Goal: Information Seeking & Learning: Learn about a topic

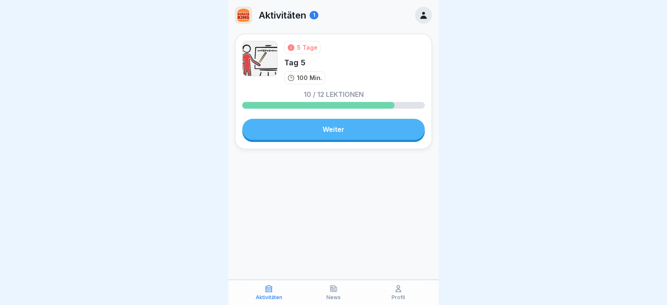
click at [295, 120] on link "Weiter" at bounding box center [333, 129] width 183 height 21
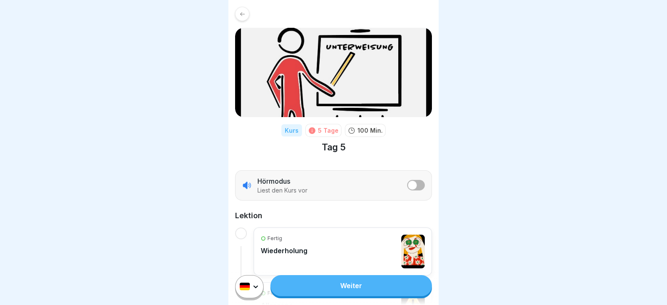
click at [353, 292] on link "Weiter" at bounding box center [352, 285] width 162 height 21
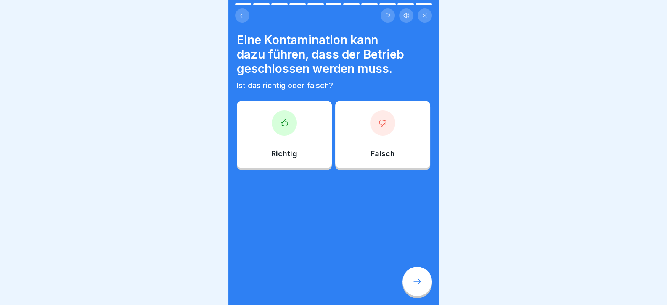
click at [292, 124] on div at bounding box center [284, 122] width 25 height 25
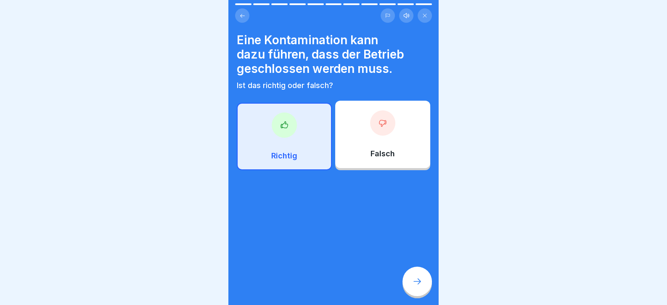
click at [423, 302] on div "Eine Kontamination kann dazu führen, dass der Betrieb geschlossen werden muss. …" at bounding box center [334, 152] width 210 height 305
click at [418, 296] on div at bounding box center [417, 280] width 29 height 29
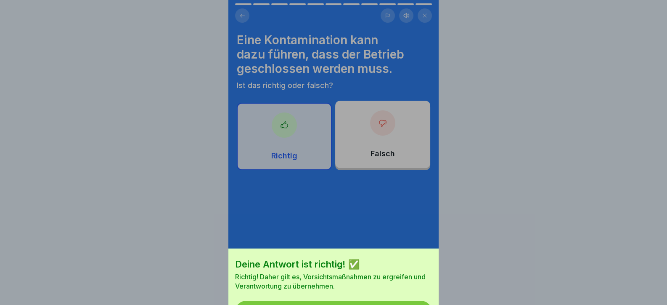
click at [404, 300] on button "Fortfahren" at bounding box center [333, 311] width 197 height 22
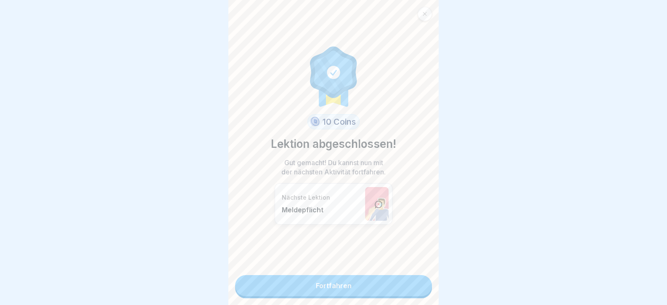
click at [404, 288] on link "Fortfahren" at bounding box center [333, 285] width 197 height 21
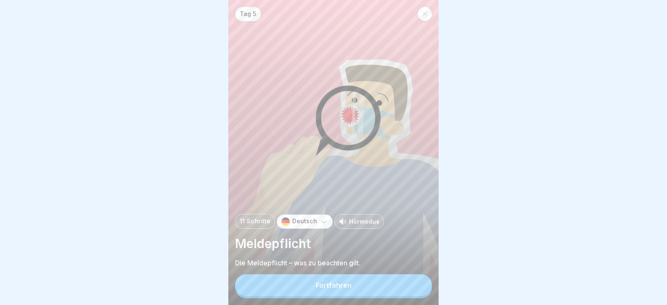
click at [404, 288] on button "Fortfahren" at bounding box center [333, 285] width 197 height 22
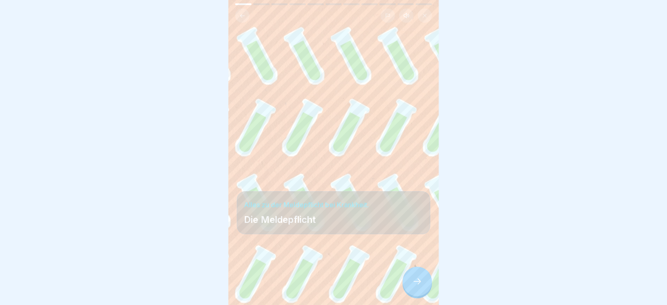
click at [404, 288] on div at bounding box center [417, 280] width 29 height 29
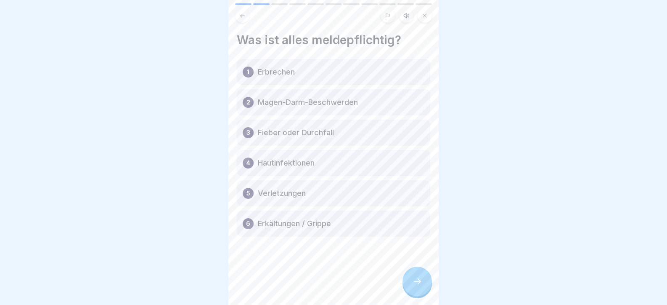
click at [415, 286] on icon at bounding box center [417, 281] width 10 height 10
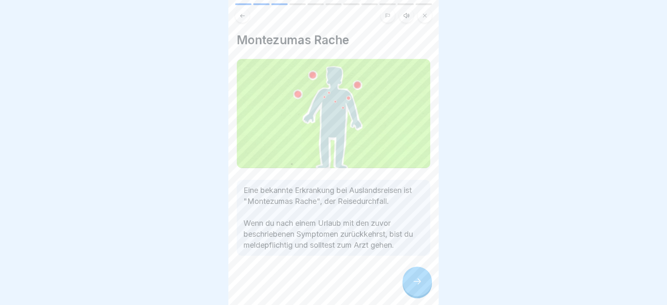
click at [415, 286] on icon at bounding box center [417, 281] width 10 height 10
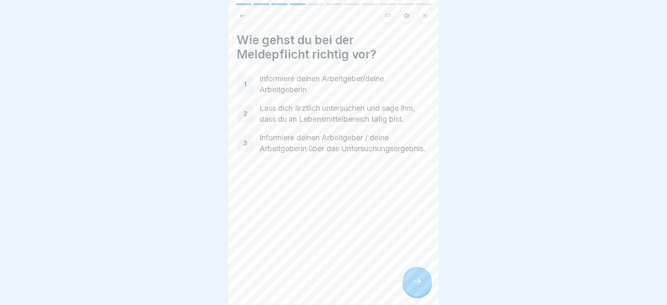
click at [415, 286] on icon at bounding box center [417, 281] width 10 height 10
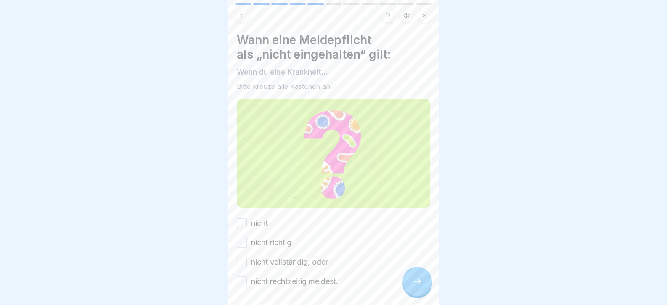
click at [415, 286] on icon at bounding box center [417, 281] width 10 height 10
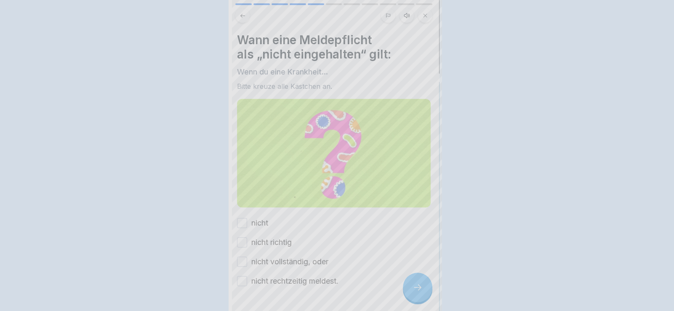
click at [415, 289] on div at bounding box center [337, 155] width 674 height 311
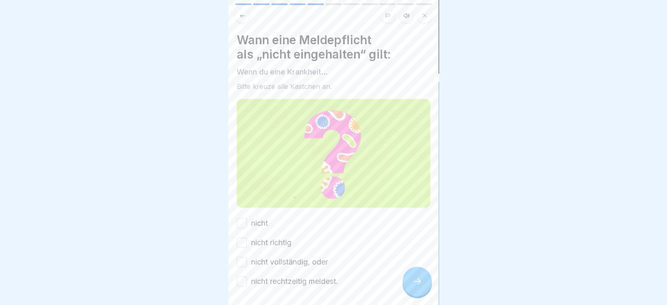
click at [249, 219] on div "nicht" at bounding box center [252, 223] width 31 height 11
click at [263, 240] on label "nicht richtig" at bounding box center [271, 242] width 40 height 11
click at [247, 240] on button "nicht richtig" at bounding box center [242, 242] width 10 height 10
click at [243, 220] on button "nicht" at bounding box center [242, 223] width 10 height 10
click at [245, 257] on button "nicht vollständig, oder" at bounding box center [242, 262] width 10 height 10
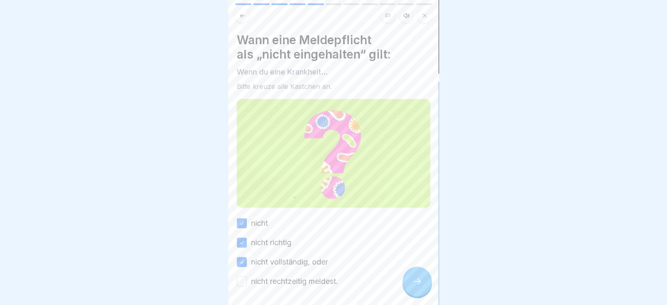
click at [243, 276] on button "nicht rechtzeitig meldest." at bounding box center [242, 281] width 10 height 10
click at [417, 286] on icon at bounding box center [417, 281] width 10 height 10
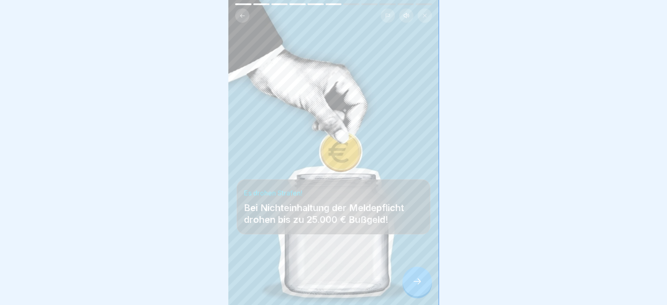
click at [421, 286] on icon at bounding box center [417, 281] width 10 height 10
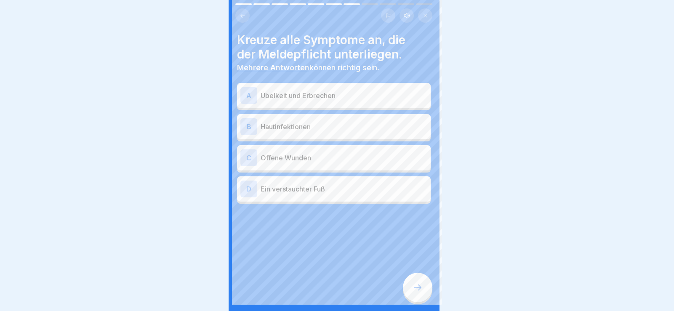
click at [421, 286] on div at bounding box center [337, 155] width 674 height 311
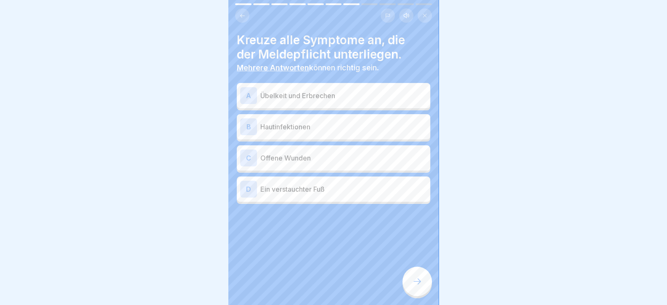
click at [309, 130] on p "Hautinfektionen" at bounding box center [343, 127] width 167 height 10
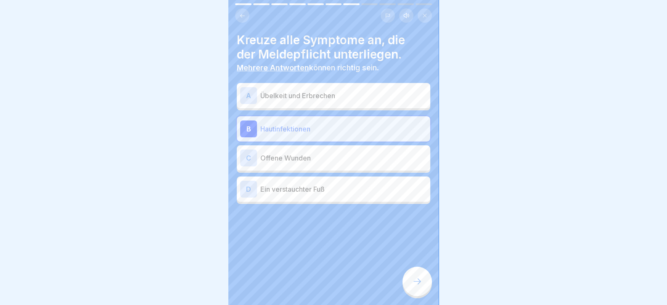
click at [308, 157] on p "Offene Wunden" at bounding box center [343, 158] width 167 height 10
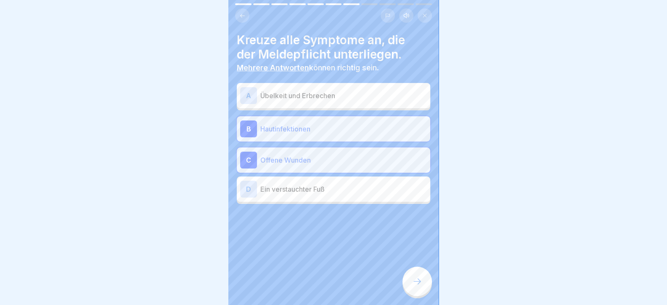
click at [413, 294] on div at bounding box center [417, 280] width 29 height 29
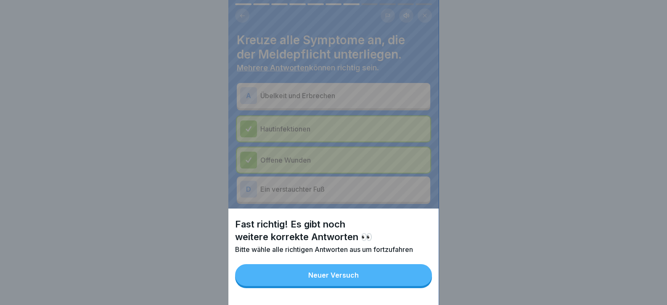
click at [401, 286] on button "Neuer Versuch" at bounding box center [333, 275] width 197 height 22
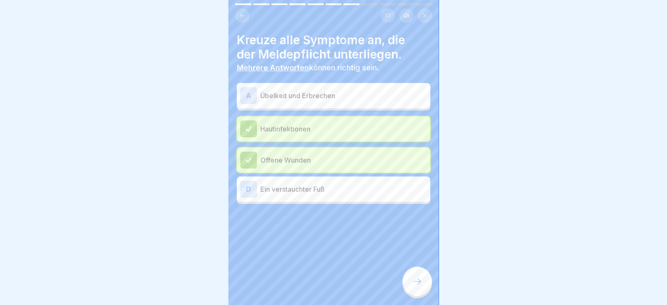
click at [353, 84] on div "A Übelkeit und Erbrechen" at bounding box center [334, 95] width 194 height 25
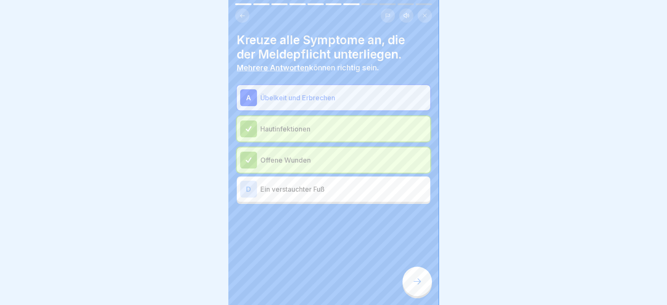
click at [352, 96] on p "Übelkeit und Erbrechen" at bounding box center [343, 98] width 167 height 10
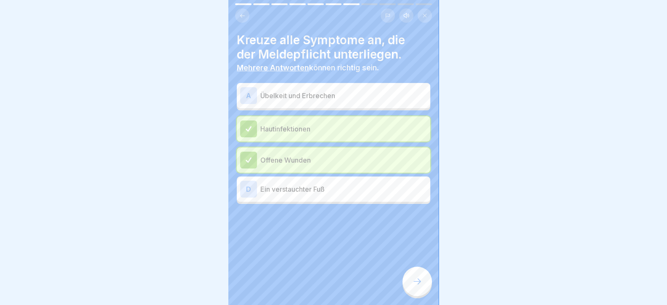
click at [352, 96] on p "Übelkeit und Erbrechen" at bounding box center [343, 95] width 167 height 10
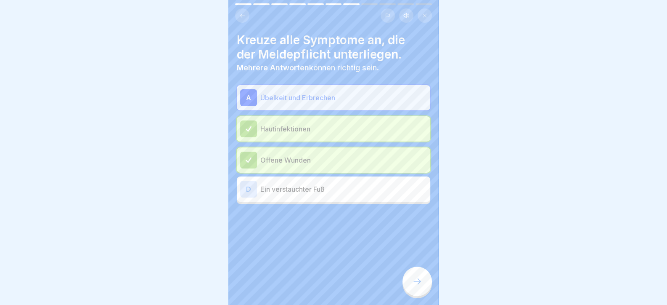
click at [421, 293] on div at bounding box center [417, 280] width 29 height 29
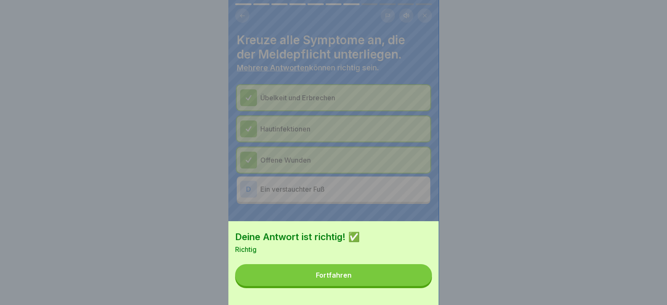
click at [412, 286] on button "Fortfahren" at bounding box center [333, 275] width 197 height 22
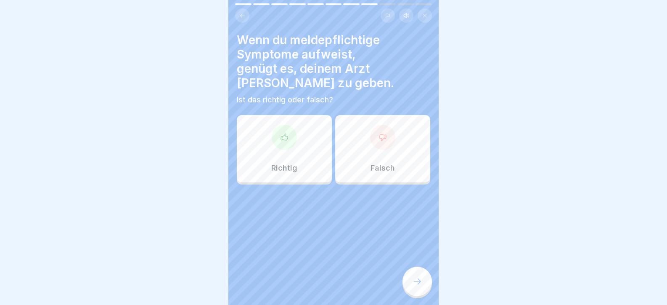
click at [411, 289] on div at bounding box center [417, 280] width 29 height 29
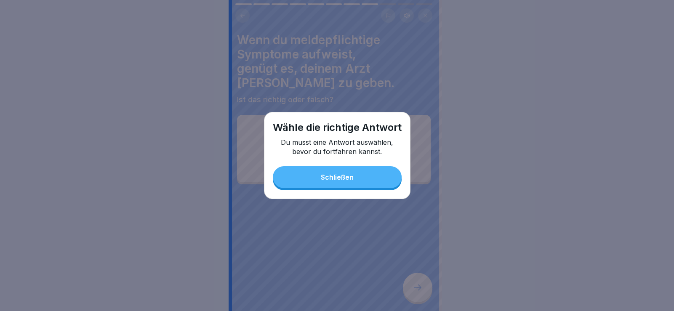
click at [314, 181] on button "Schließen" at bounding box center [337, 177] width 129 height 22
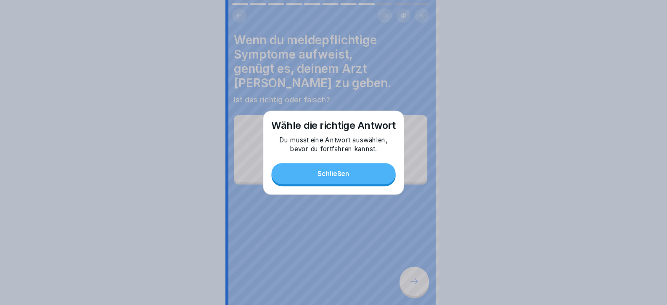
click at [286, 145] on div "Richtig" at bounding box center [281, 148] width 95 height 67
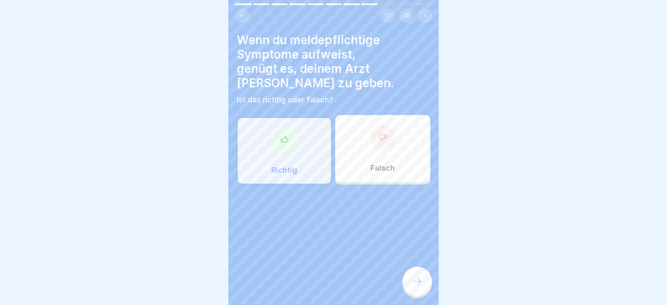
click at [412, 286] on icon at bounding box center [417, 281] width 10 height 10
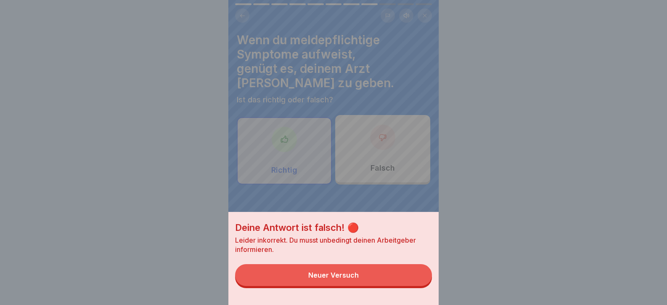
click at [408, 285] on button "Neuer Versuch" at bounding box center [333, 275] width 197 height 22
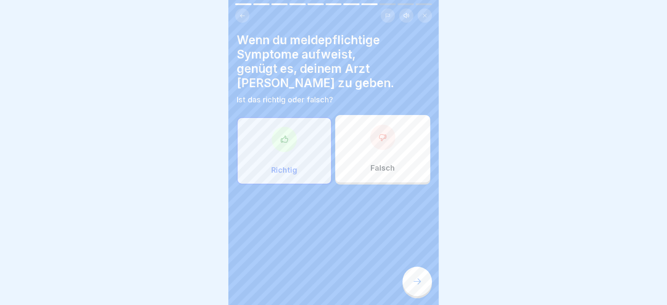
click at [362, 95] on p "Ist das richtig oder falsch?" at bounding box center [334, 99] width 194 height 9
click at [364, 133] on div "Falsch" at bounding box center [382, 148] width 95 height 67
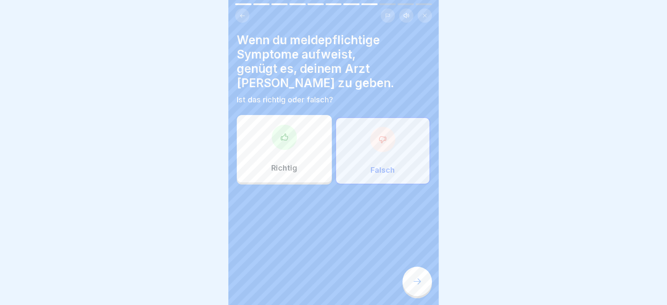
click at [427, 292] on div at bounding box center [417, 280] width 29 height 29
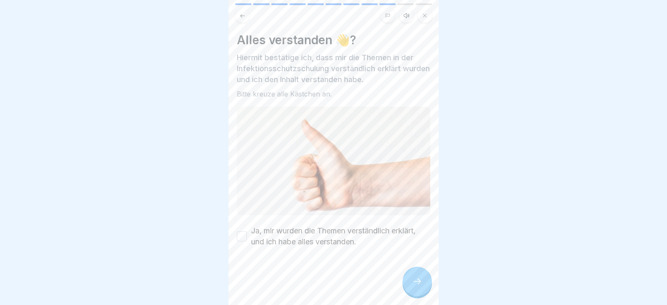
click at [417, 286] on icon at bounding box center [417, 281] width 10 height 10
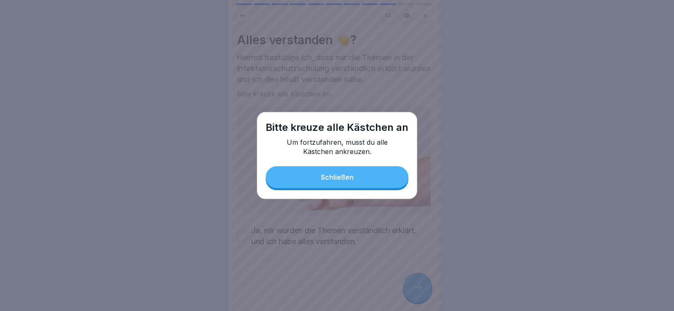
click at [363, 176] on button "Schließen" at bounding box center [337, 177] width 143 height 22
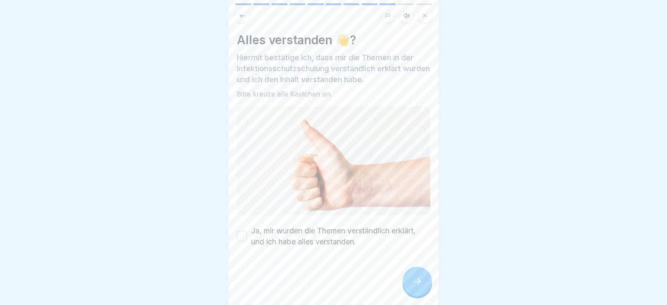
click at [242, 231] on button "Ja, mir wurden die Themen verständlich erklärt, und ich habe alles verstanden." at bounding box center [242, 236] width 10 height 10
click at [422, 286] on icon at bounding box center [417, 281] width 10 height 10
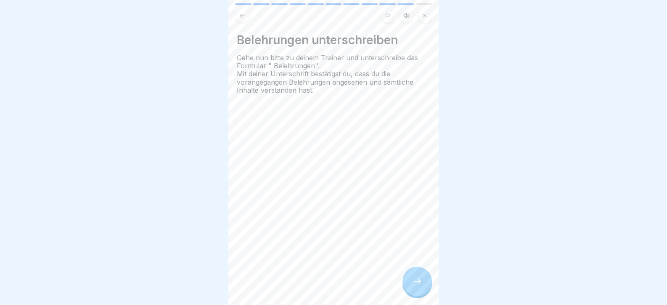
click at [420, 286] on icon at bounding box center [417, 281] width 10 height 10
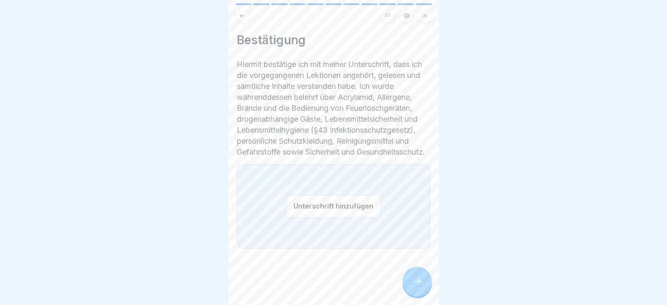
drag, startPoint x: 420, startPoint y: 286, endPoint x: 334, endPoint y: 221, distance: 108.5
click at [324, 239] on div "Tag 5 11 Schritte Deutsch Hörmodus Meldepflicht Die Meldepflicht – was zu beach…" at bounding box center [334, 152] width 210 height 305
click at [334, 217] on button "Unterschrift hinzufügen" at bounding box center [334, 206] width 94 height 22
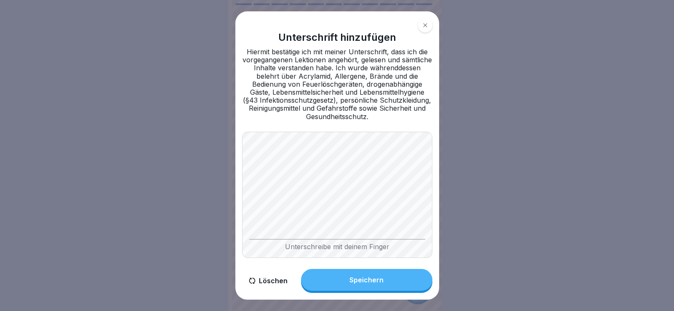
click at [381, 277] on div "Speichern" at bounding box center [366, 280] width 34 height 8
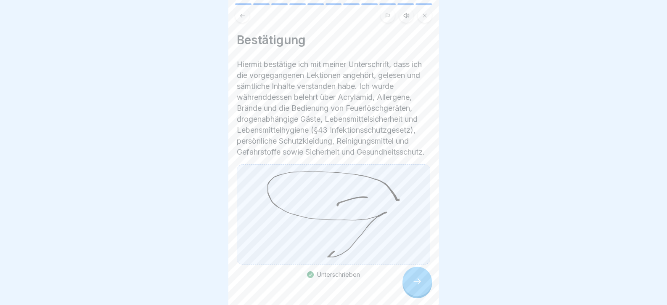
click at [418, 286] on icon at bounding box center [417, 281] width 10 height 10
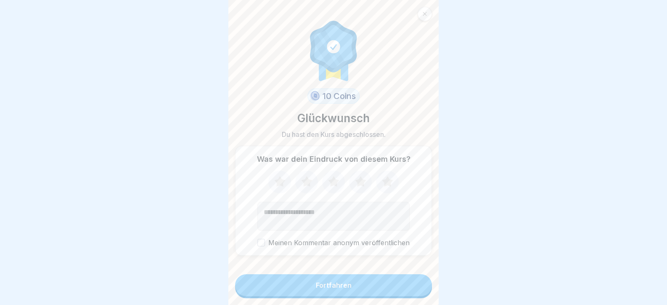
click at [417, 285] on button "Fortfahren" at bounding box center [333, 285] width 197 height 22
